Goal: Information Seeking & Learning: Learn about a topic

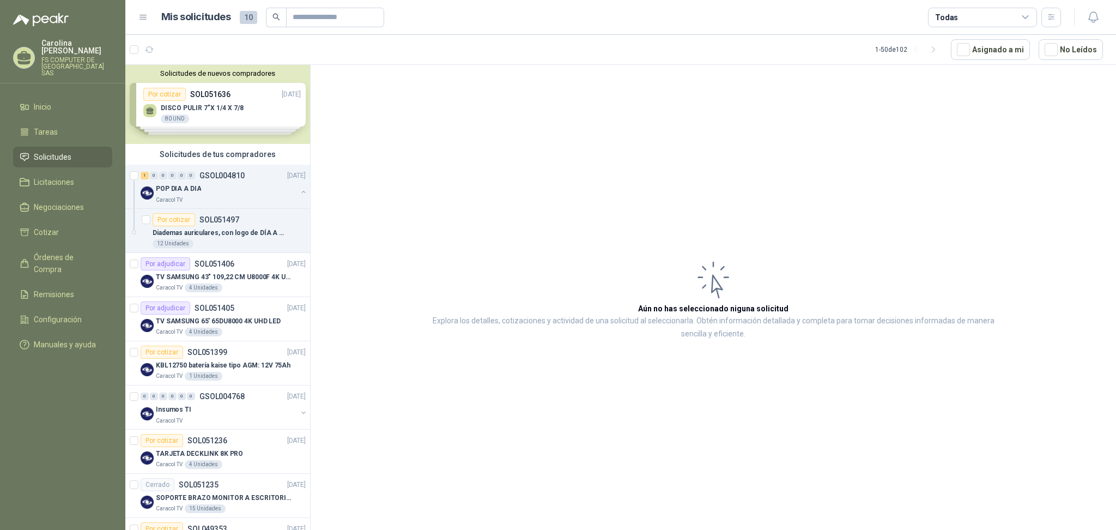
click at [155, 57] on div at bounding box center [144, 49] width 28 height 17
click at [152, 51] on icon "button" at bounding box center [149, 49] width 9 height 9
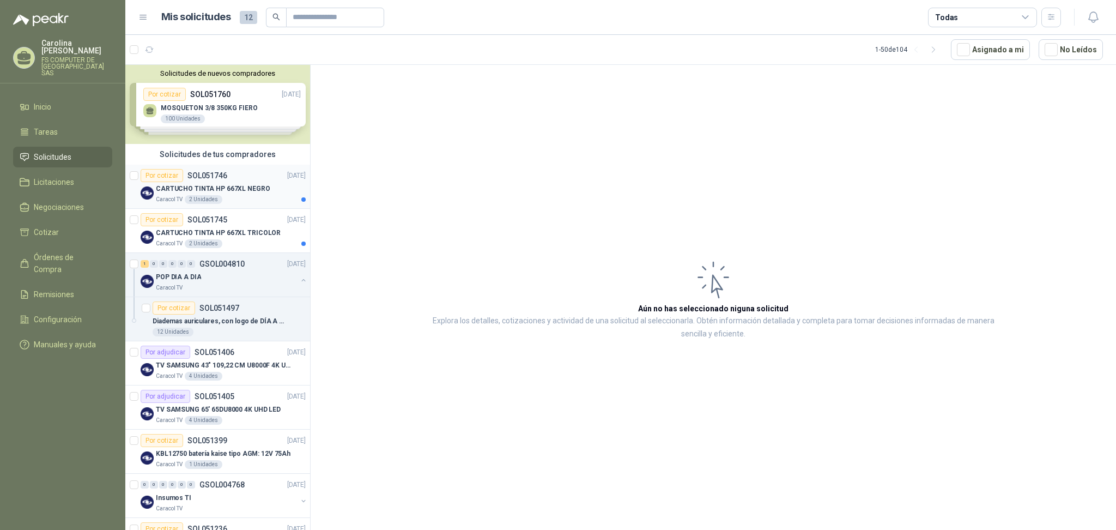
click at [233, 186] on p "CARTUCHO TINTA HP 667XL NEGRO" at bounding box center [213, 189] width 114 height 10
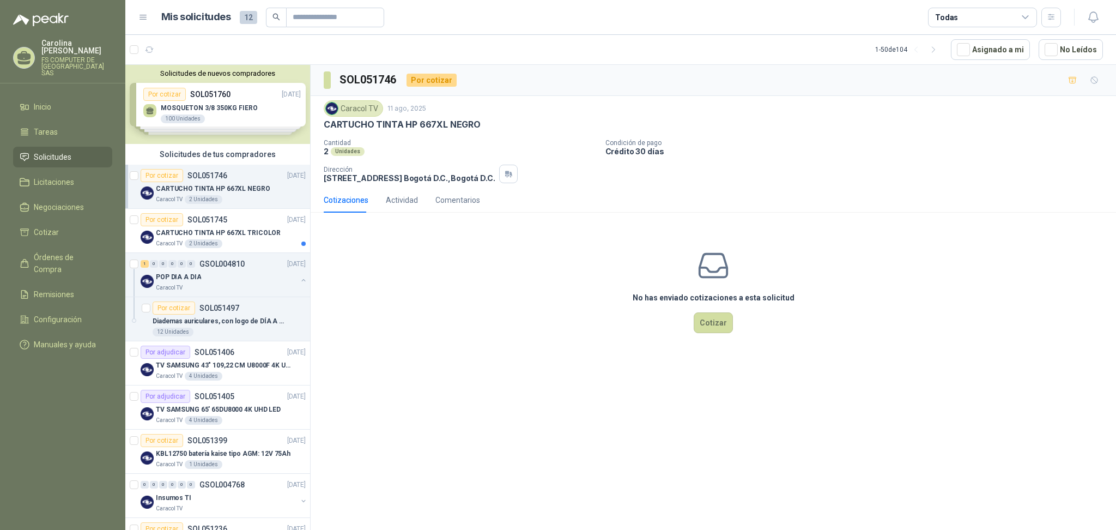
click at [524, 260] on div "No has enviado cotizaciones a esta solicitud Cotizar" at bounding box center [713, 290] width 805 height 139
click at [390, 120] on p "CARTUCHO TINTA HP 667XL NEGRO" at bounding box center [402, 124] width 157 height 11
copy p "CARTUCHO TINTA HP 667XL NEGRO"
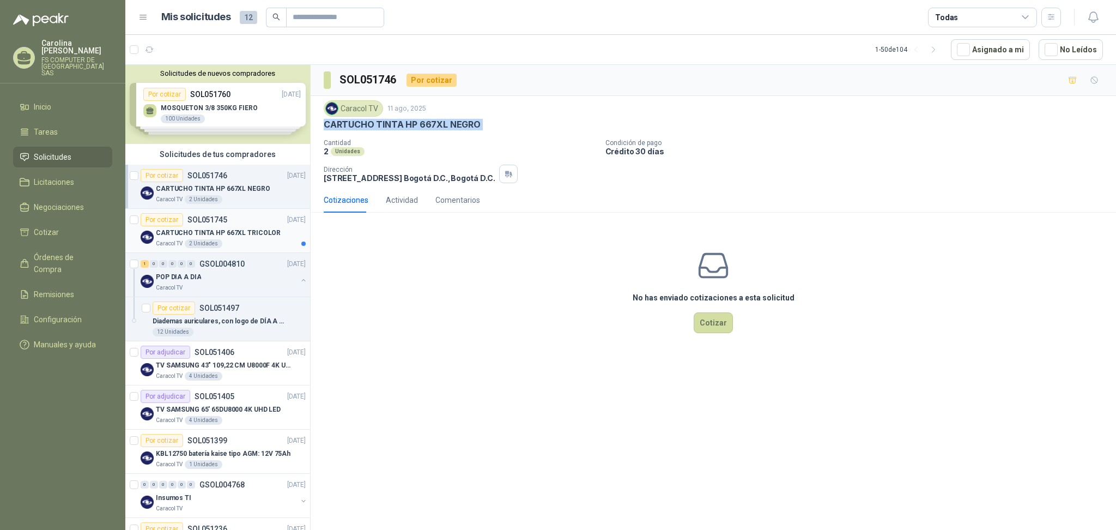
click at [256, 244] on div "Caracol TV 2 Unidades" at bounding box center [231, 243] width 150 height 9
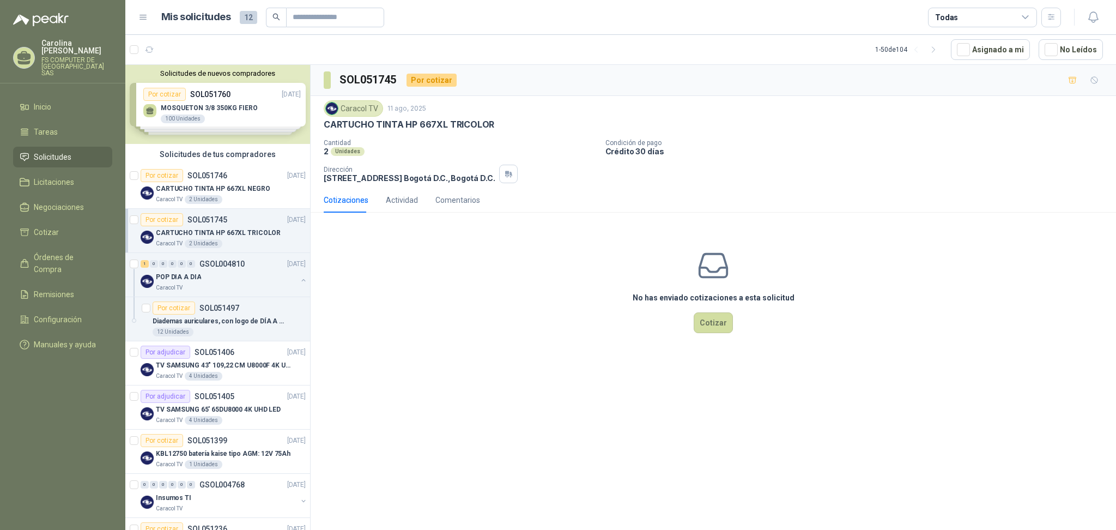
click at [432, 117] on div "Caracol TV 11 ago, 2025 CARTUCHO TINTA HP 667XL TRICOLOR" at bounding box center [713, 115] width 779 height 30
click at [431, 117] on div "Caracol TV 11 ago, 2025 CARTUCHO TINTA HP 667XL TRICOLOR" at bounding box center [713, 115] width 779 height 30
click at [434, 122] on p "CARTUCHO TINTA HP 667XL TRICOLOR" at bounding box center [409, 124] width 171 height 11
click at [434, 123] on p "CARTUCHO TINTA HP 667XL TRICOLOR" at bounding box center [409, 124] width 171 height 11
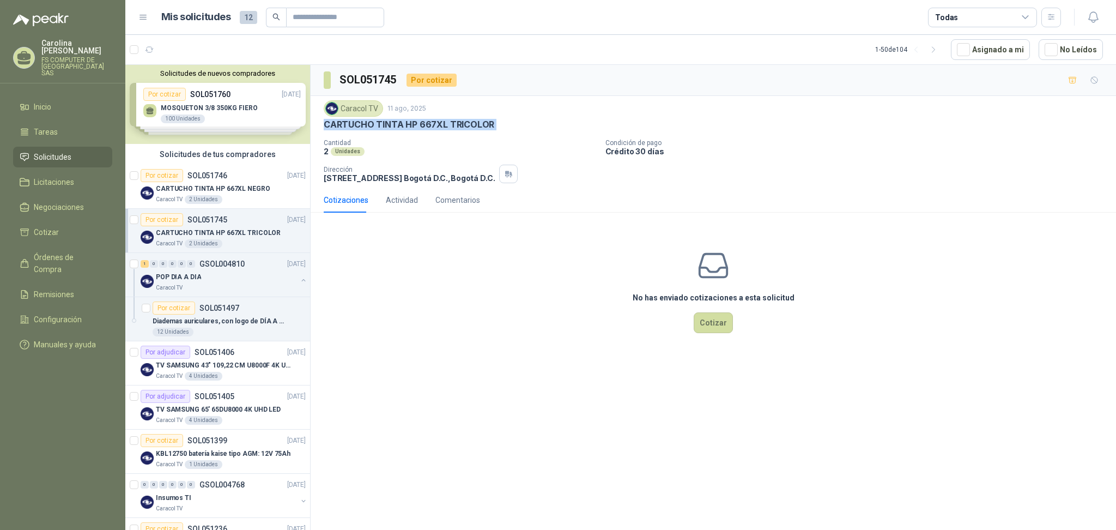
copy p "CARTUCHO TINTA HP 667XL TRICOLOR"
click at [157, 53] on button "button" at bounding box center [149, 49] width 17 height 17
click at [222, 353] on p "SOL051406" at bounding box center [215, 352] width 40 height 8
